Goal: Communication & Community: Answer question/provide support

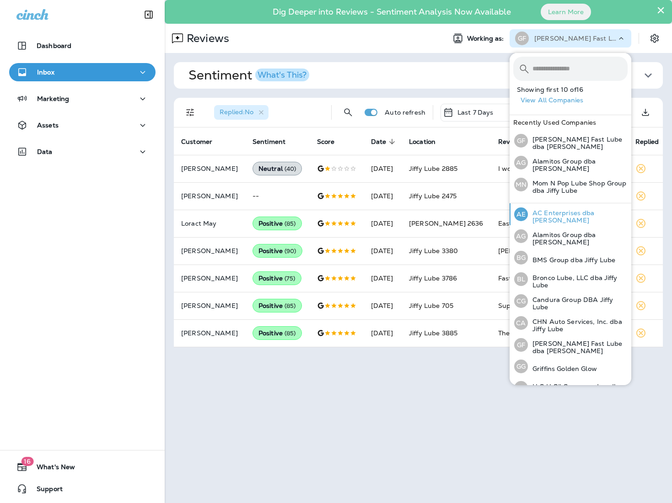
scroll to position [4, 0]
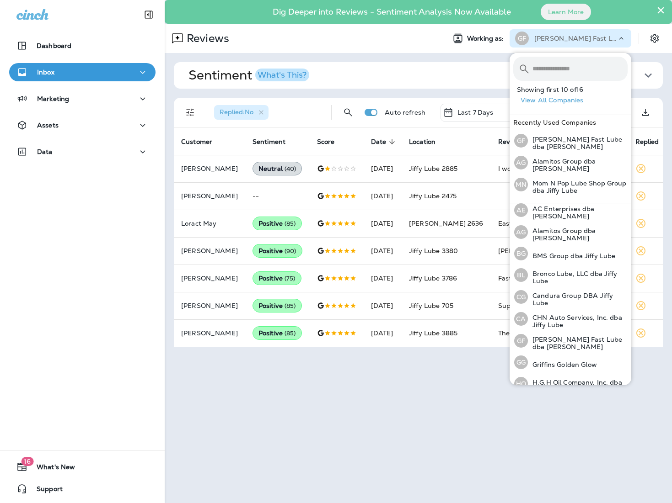
click at [372, 402] on div "× Dig Deeper into Reviews - Sentiment Analysis Now Available Learn More Reviews…" at bounding box center [418, 251] width 507 height 503
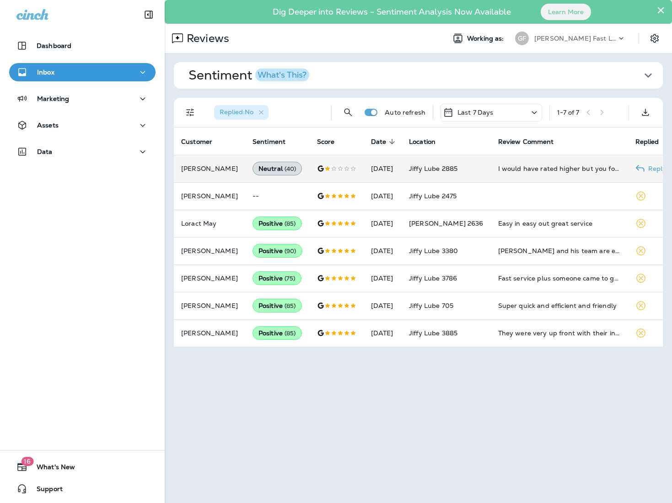
click at [529, 172] on div "I would have rated higher but you forgot to reset my oil sensor. Good thing I k…" at bounding box center [559, 168] width 123 height 9
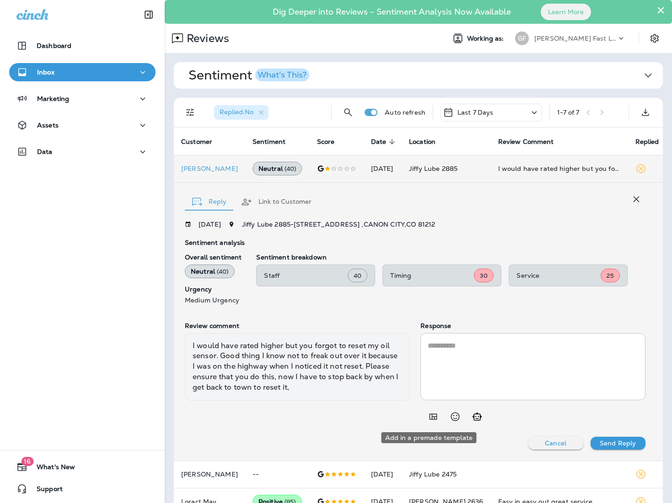
click at [429, 417] on icon "Add in a premade template" at bounding box center [433, 417] width 8 height 6
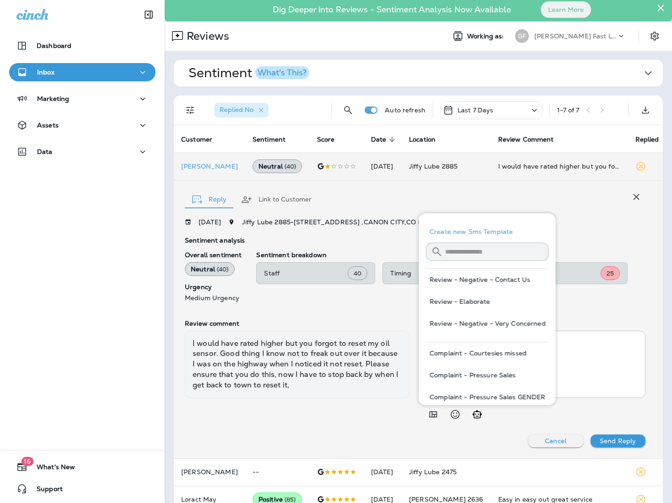
scroll to position [0, 0]
click at [491, 284] on button "Review - Negative - Contact Us" at bounding box center [487, 279] width 123 height 22
type textarea "**********"
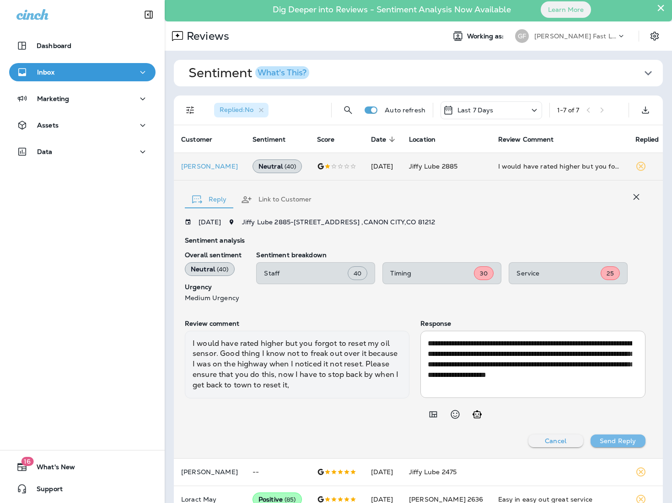
click at [602, 437] on p "Send Reply" at bounding box center [617, 440] width 36 height 7
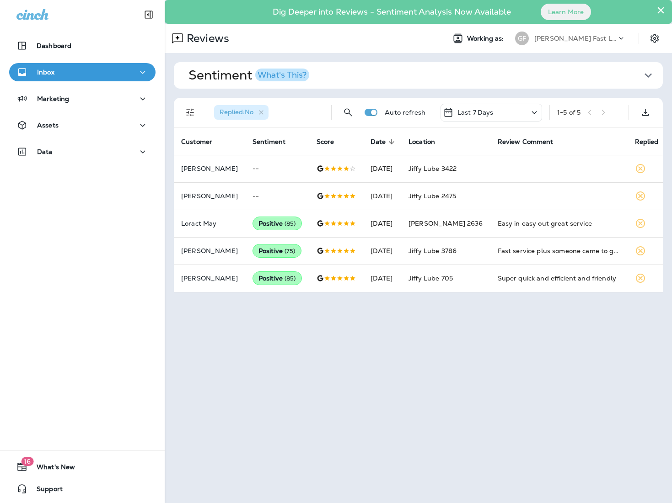
click at [601, 37] on p "[PERSON_NAME] Fast Lube dba [PERSON_NAME]" at bounding box center [575, 38] width 82 height 7
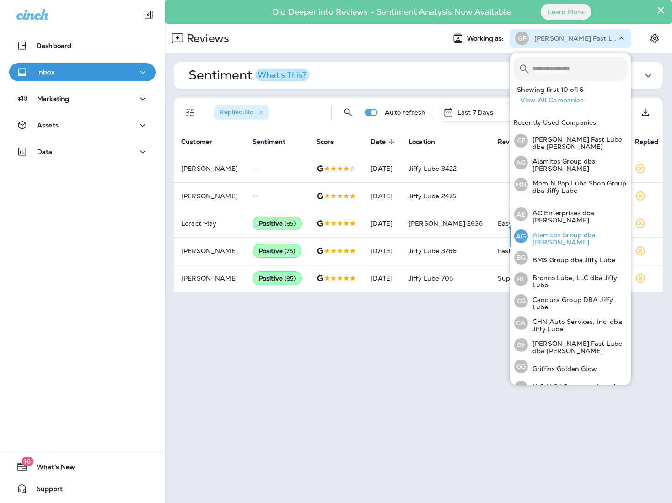
scroll to position [165, 0]
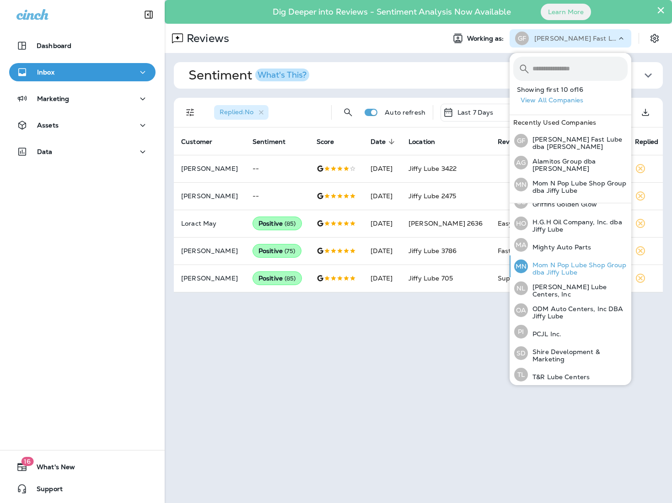
click at [574, 263] on p "Mom N Pop Lube Shop Group dba Jiffy Lube" at bounding box center [578, 268] width 100 height 15
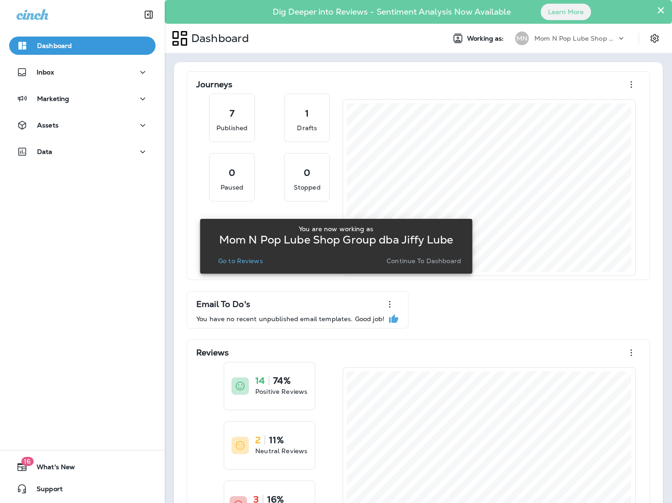
click at [252, 259] on p "Go to Reviews" at bounding box center [240, 260] width 45 height 7
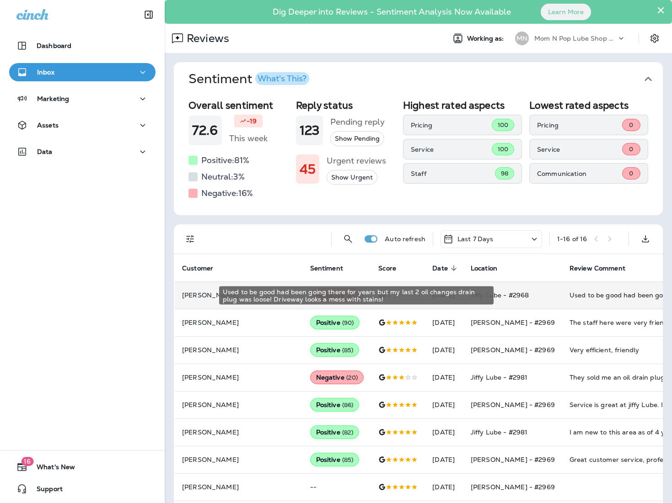
click at [590, 293] on div "Used to be good had been going there for years but my last 2 oil changes drain …" at bounding box center [630, 295] width 123 height 9
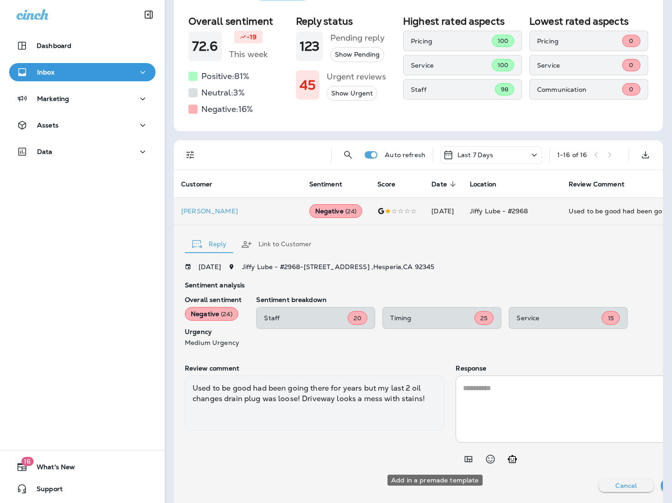
click at [463, 458] on icon "Add in a premade template" at bounding box center [468, 459] width 11 height 11
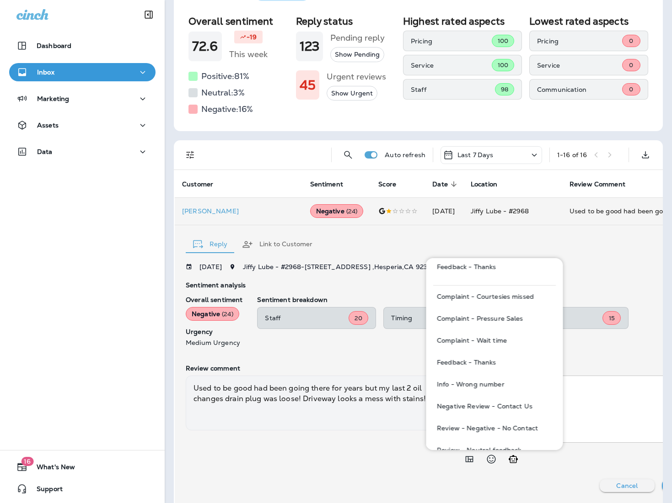
scroll to position [120, 0]
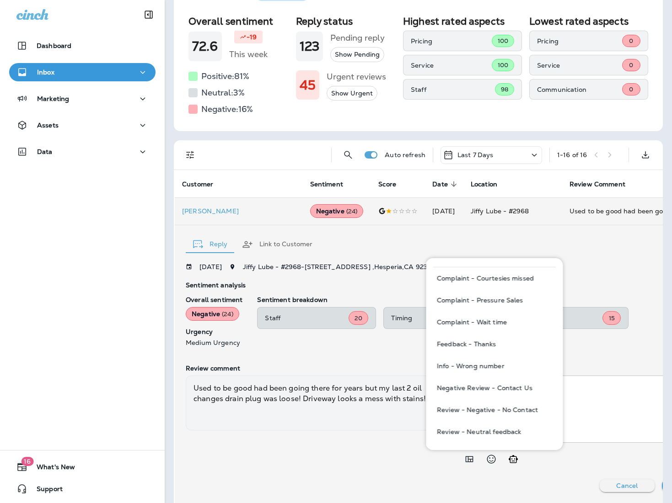
click at [479, 388] on button "Negative Review - Contact Us" at bounding box center [494, 388] width 123 height 22
type textarea "**********"
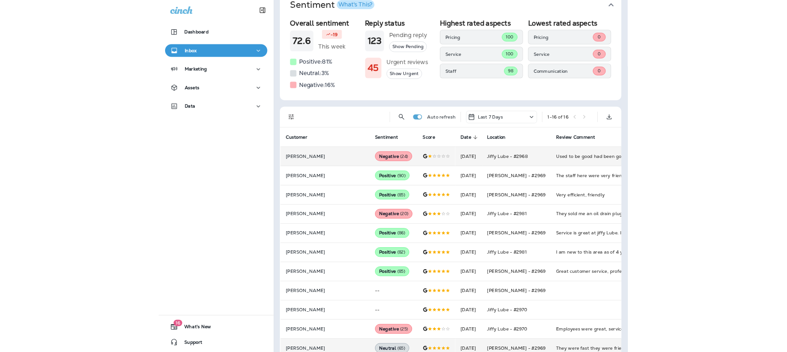
scroll to position [73, 0]
